Goal: Task Accomplishment & Management: Manage account settings

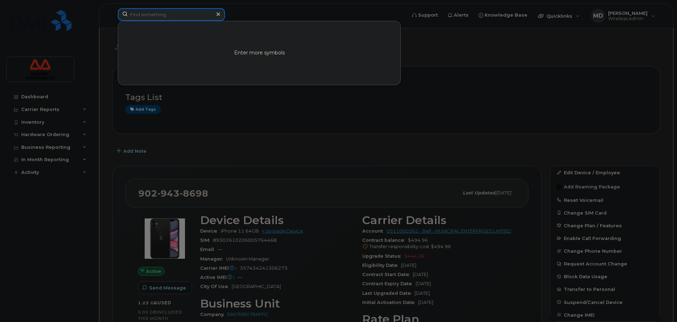
click at [165, 14] on input at bounding box center [171, 14] width 107 height 13
paste input "5814441538"
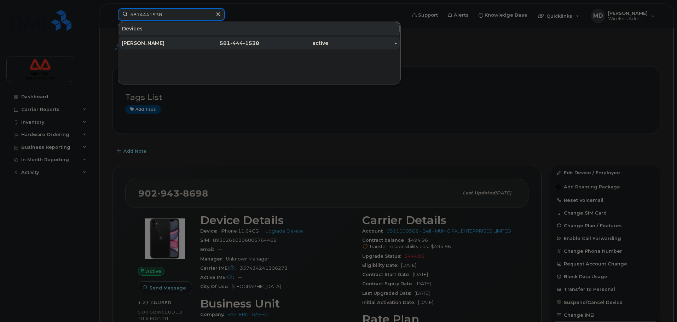
type input "5814441538"
click at [158, 45] on div "[PERSON_NAME]" at bounding box center [156, 43] width 69 height 7
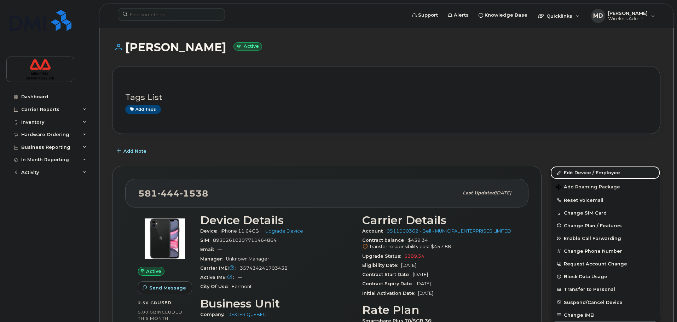
click at [587, 169] on link "Edit Device / Employee" at bounding box center [605, 172] width 110 height 13
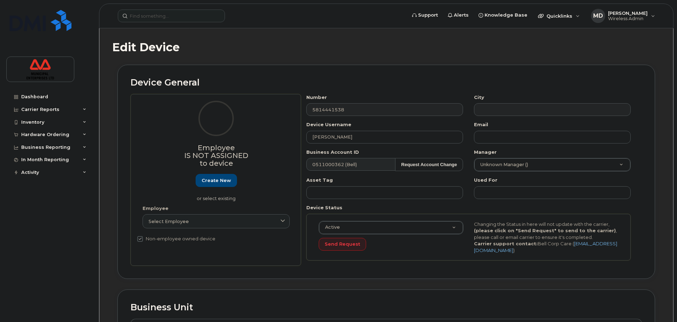
select select "3844589"
drag, startPoint x: 351, startPoint y: 139, endPoint x: 254, endPoint y: 134, distance: 98.1
click at [254, 134] on div "Employee Is not assigned to device Create new or select existing Employee Selec…" at bounding box center [385, 180] width 511 height 172
type input "SEPTEMBER 19 2025 SUSPENDED"
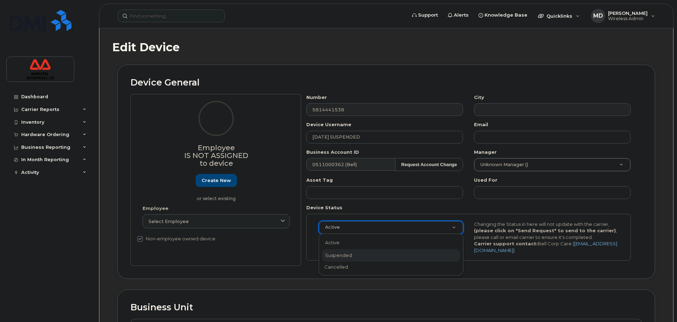
select select "suspended"
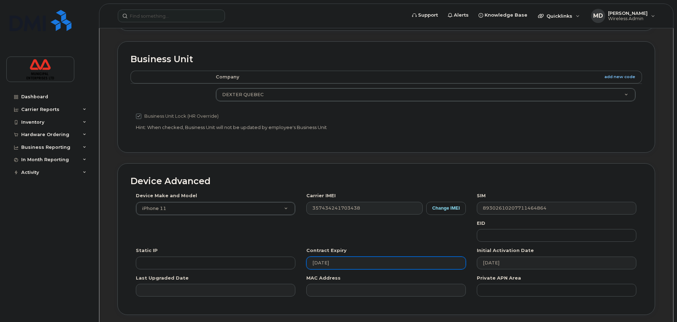
scroll to position [300, 0]
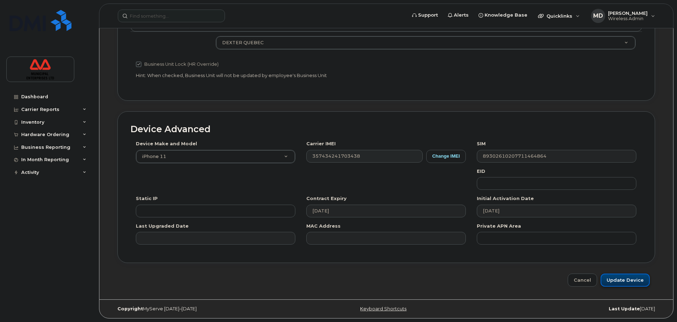
click at [643, 283] on input "Update Device" at bounding box center [624, 280] width 49 height 13
type input "Saving..."
